Goal: Navigation & Orientation: Find specific page/section

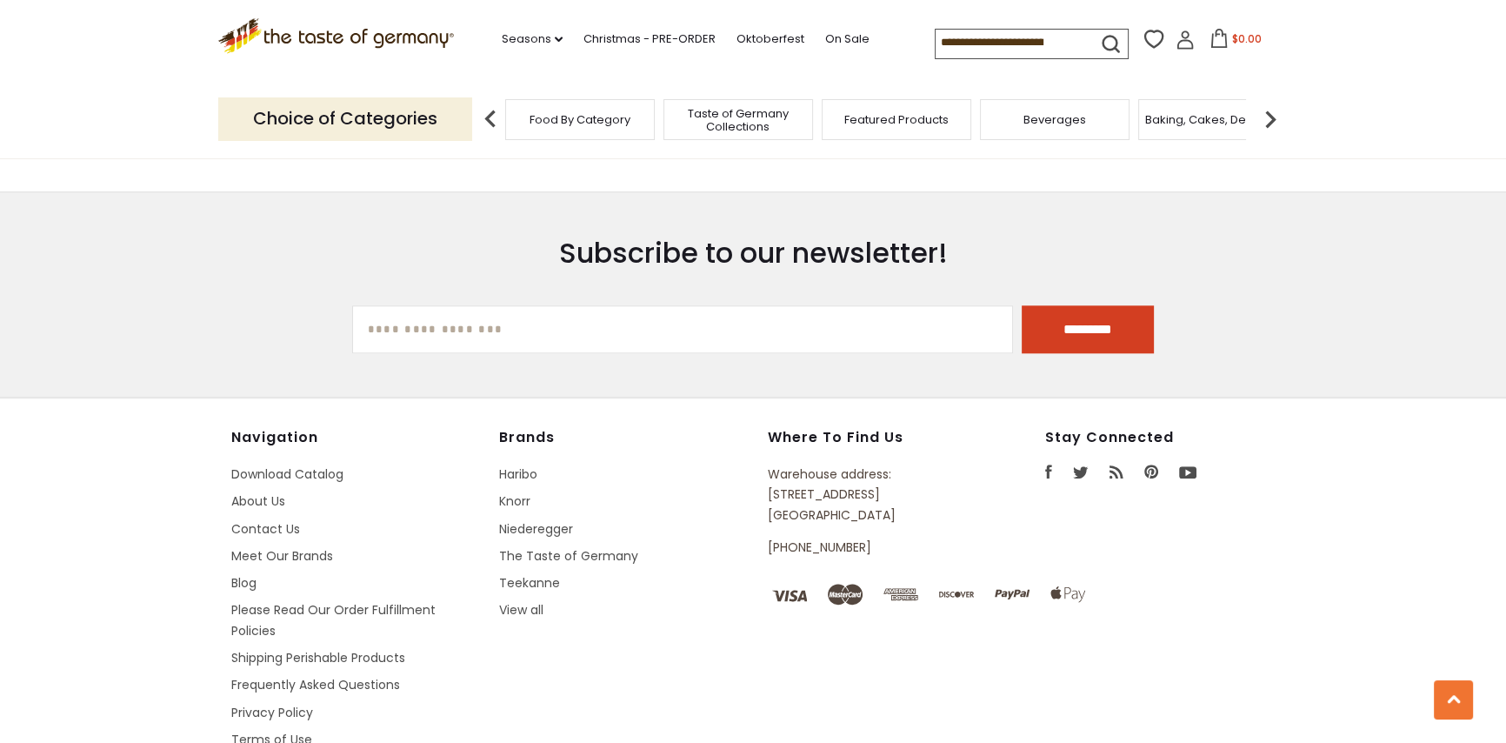
scroll to position [2373, 0]
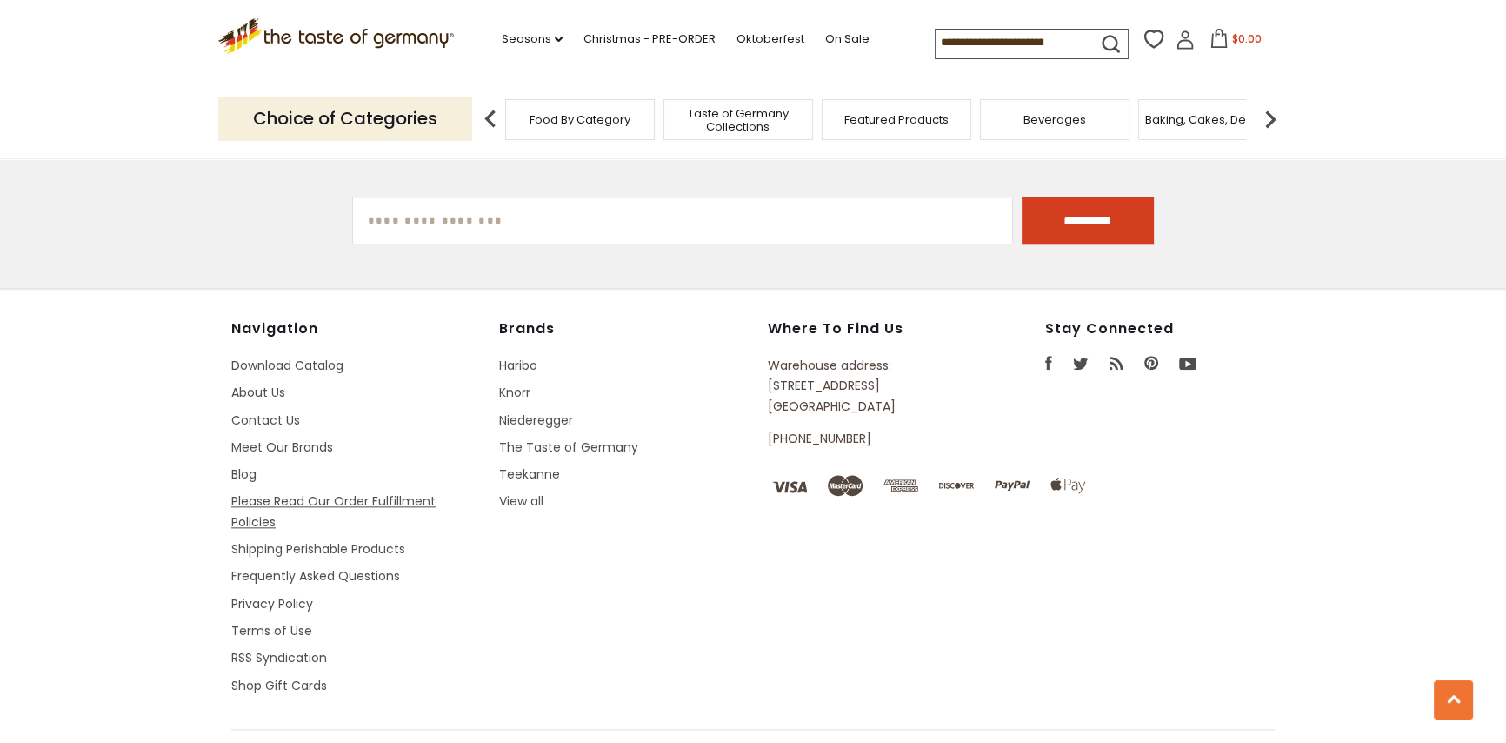
click at [337, 492] on link "Please Read Our Order Fulfillment Policies" at bounding box center [333, 510] width 204 height 37
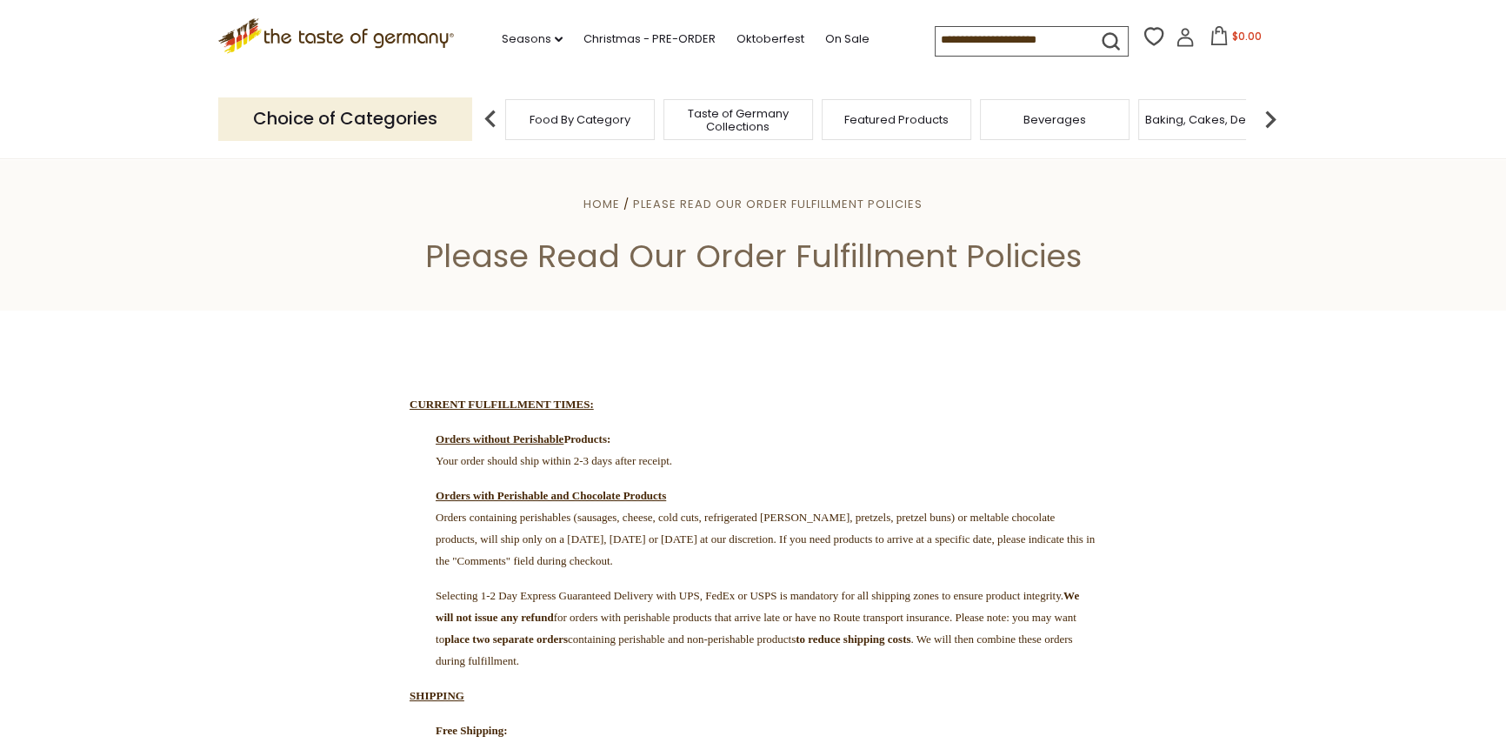
click at [368, 41] on icon ".st0{fill:#EDD300;} .st1{fill:#D33E21;}" at bounding box center [336, 36] width 236 height 36
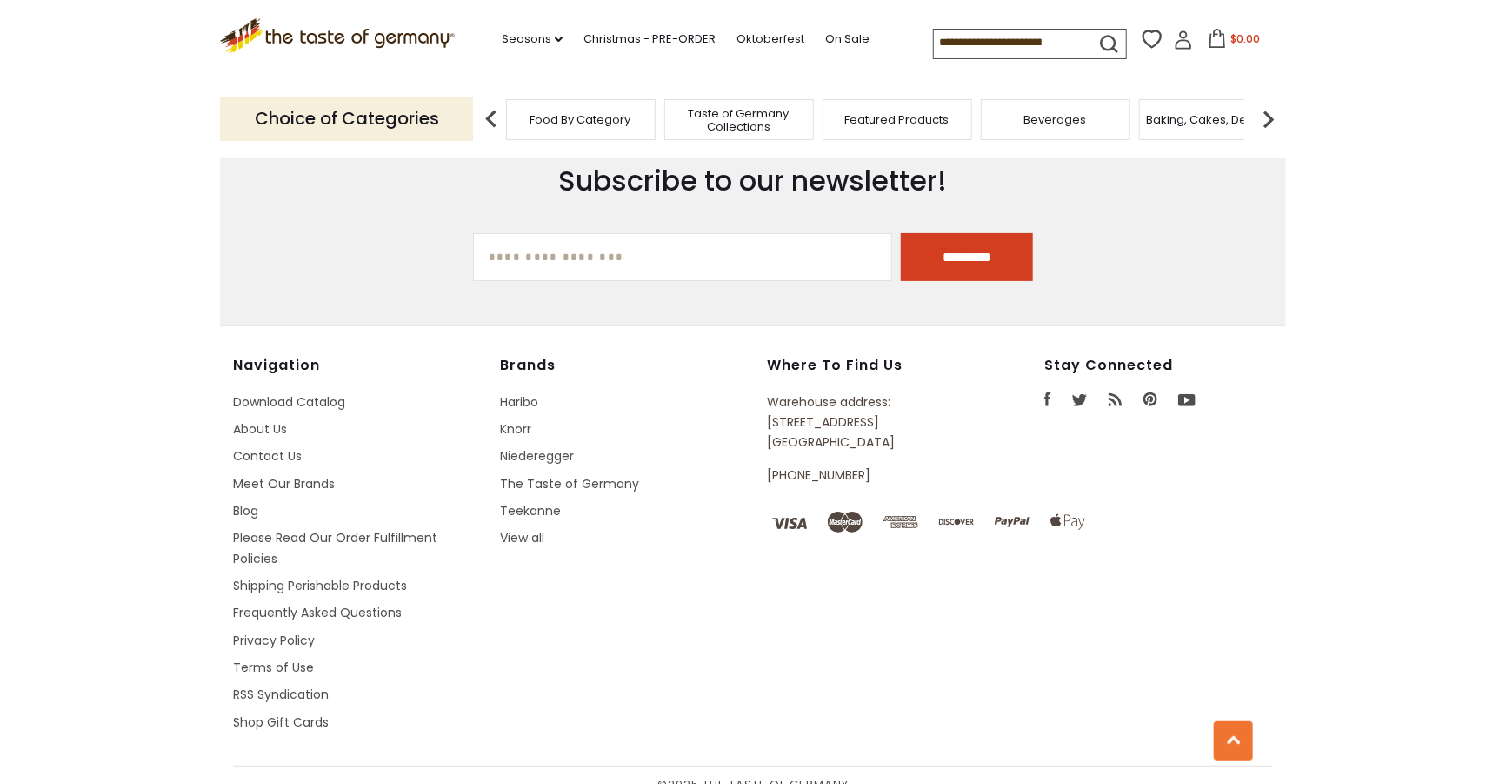
scroll to position [3102, 0]
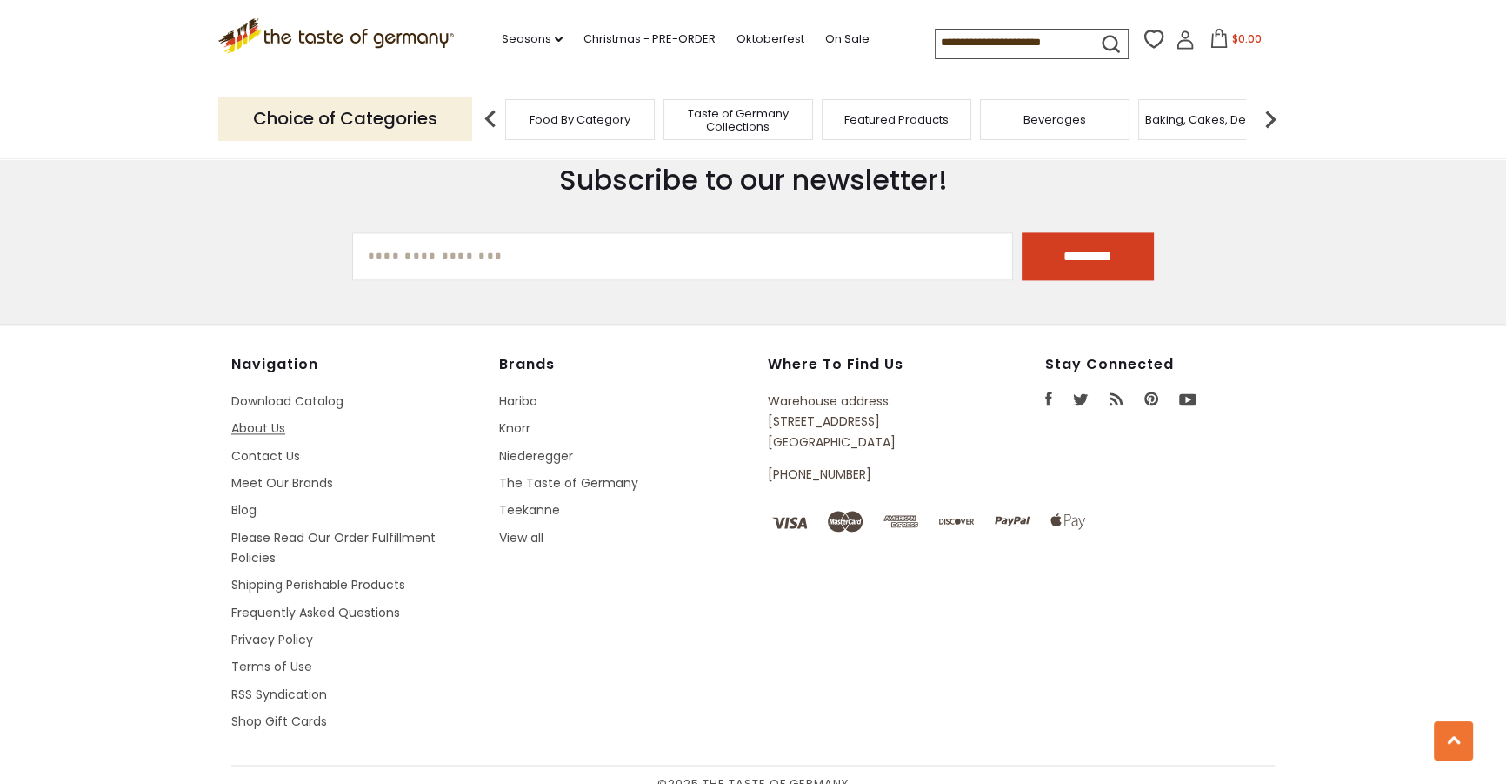
click at [253, 419] on link "About Us" at bounding box center [258, 427] width 54 height 17
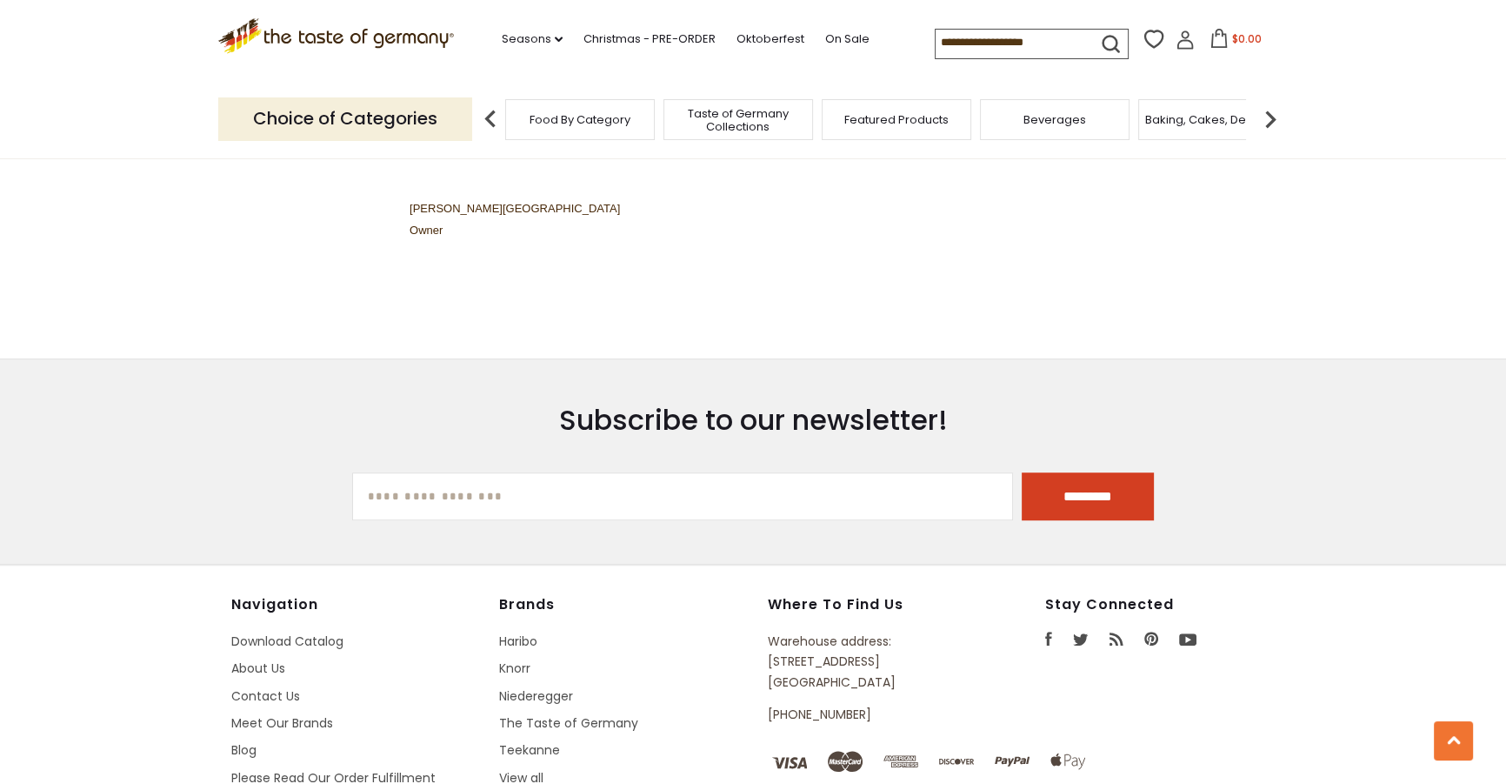
scroll to position [1318, 0]
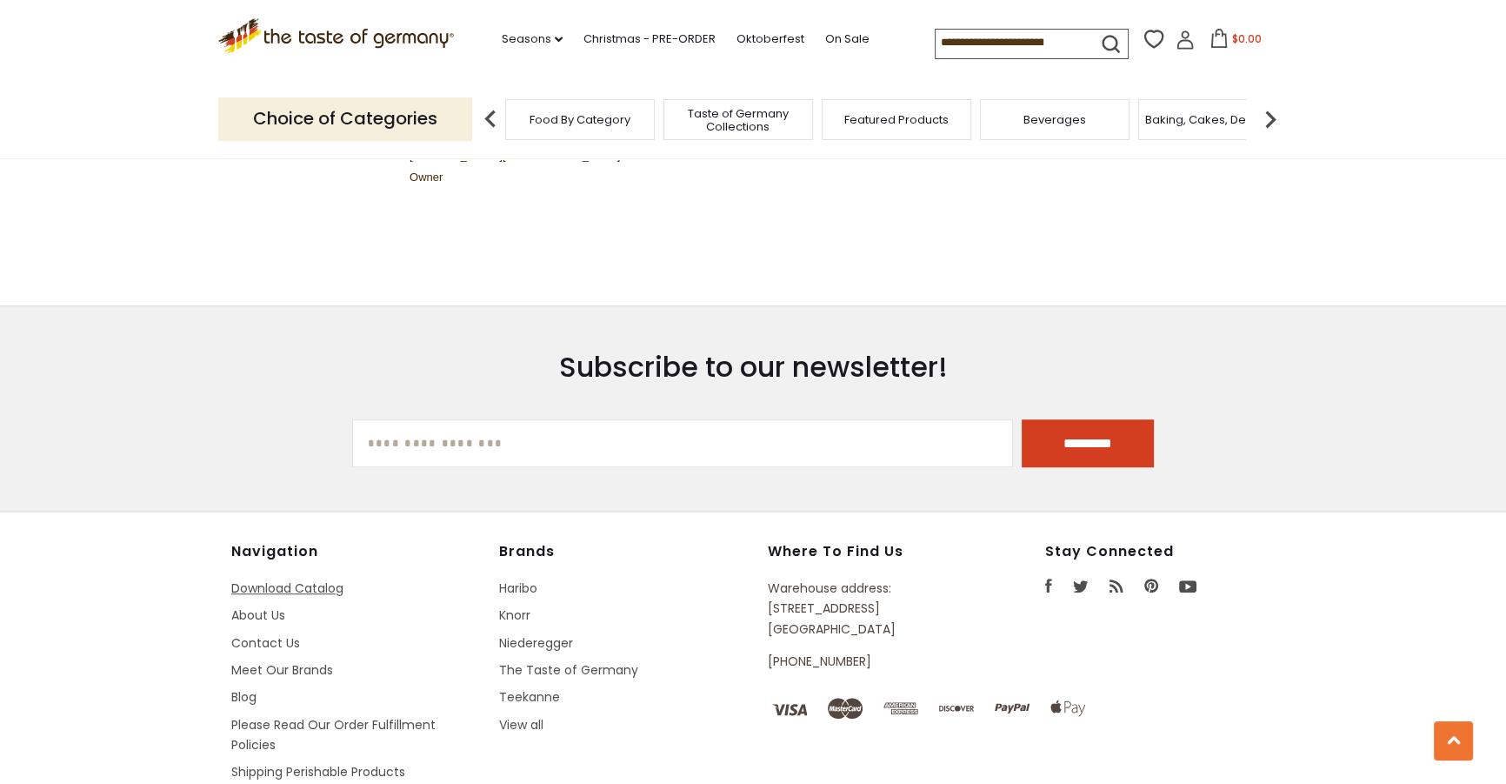
click at [297, 579] on link "Download Catalog" at bounding box center [287, 587] width 112 height 17
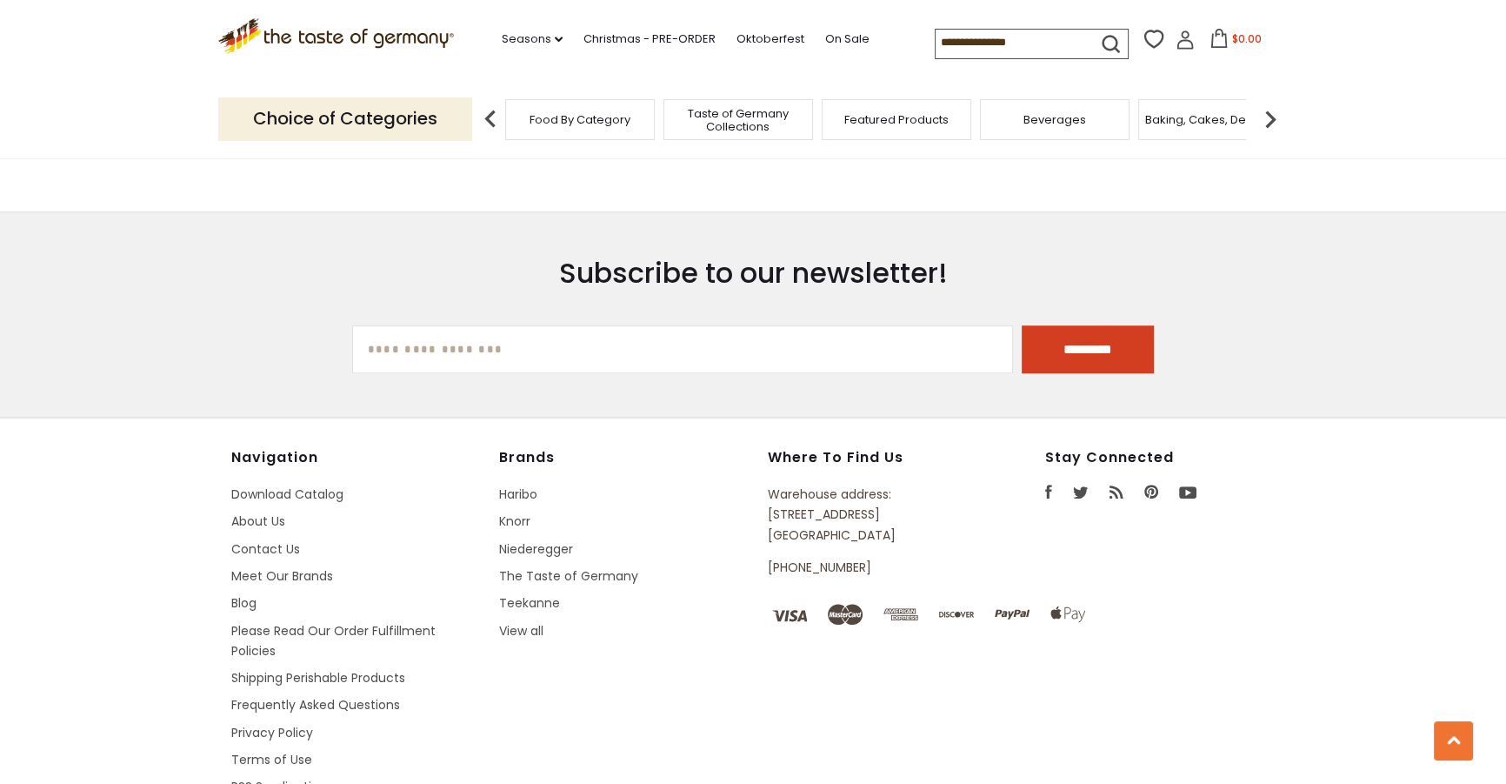
scroll to position [1452, 0]
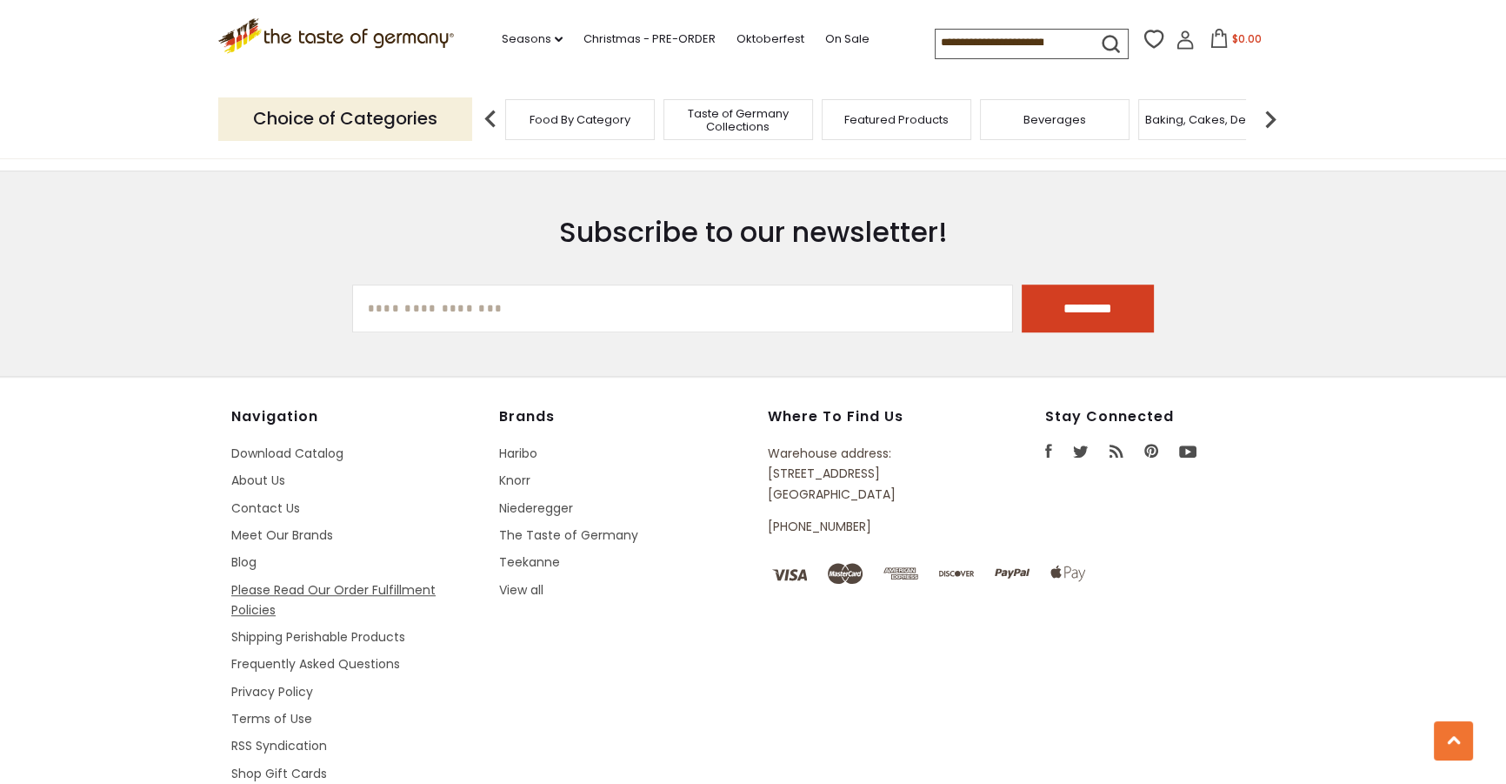
click at [377, 581] on link "Please Read Our Order Fulfillment Policies" at bounding box center [333, 599] width 204 height 37
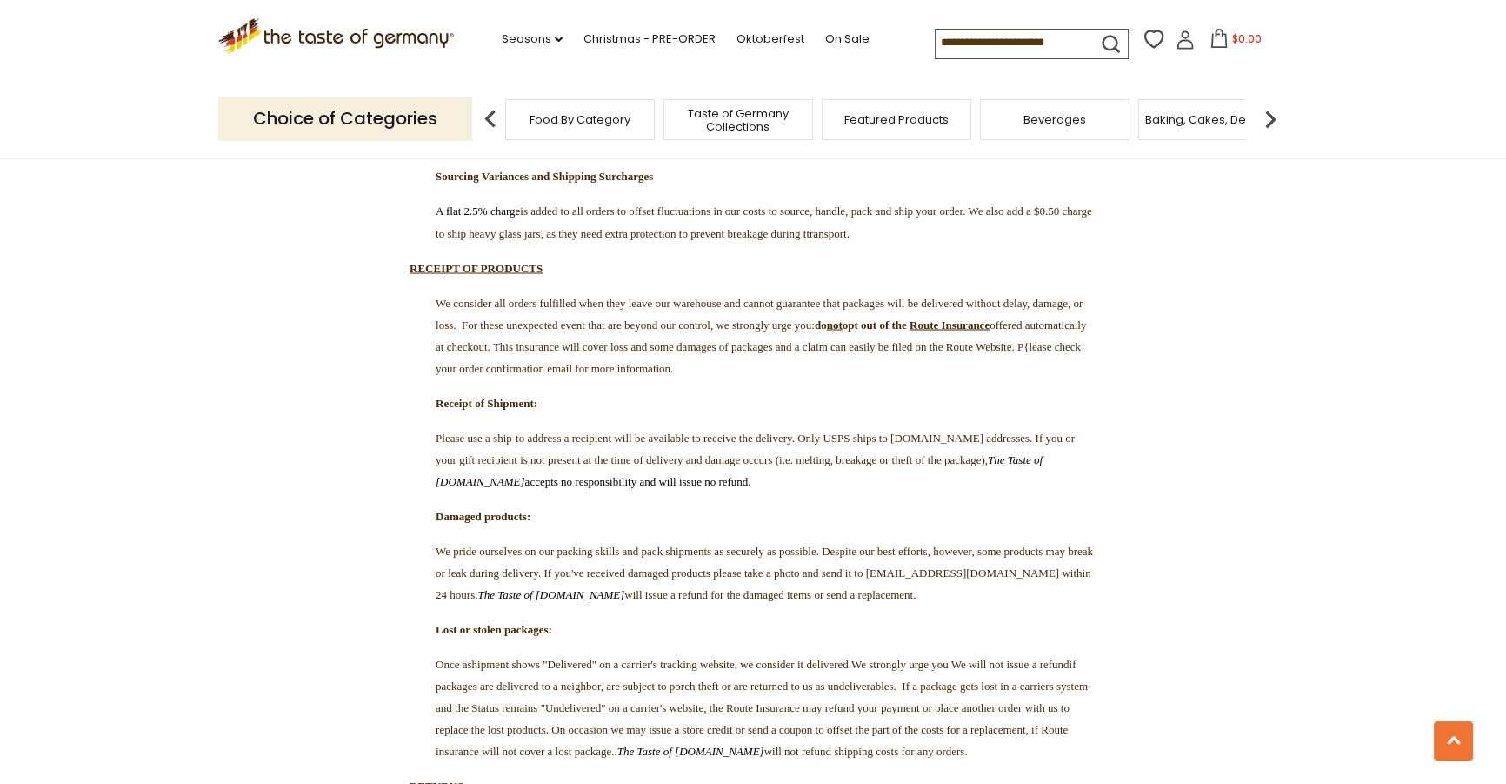
scroll to position [4025, 0]
